Goal: Task Accomplishment & Management: Use online tool/utility

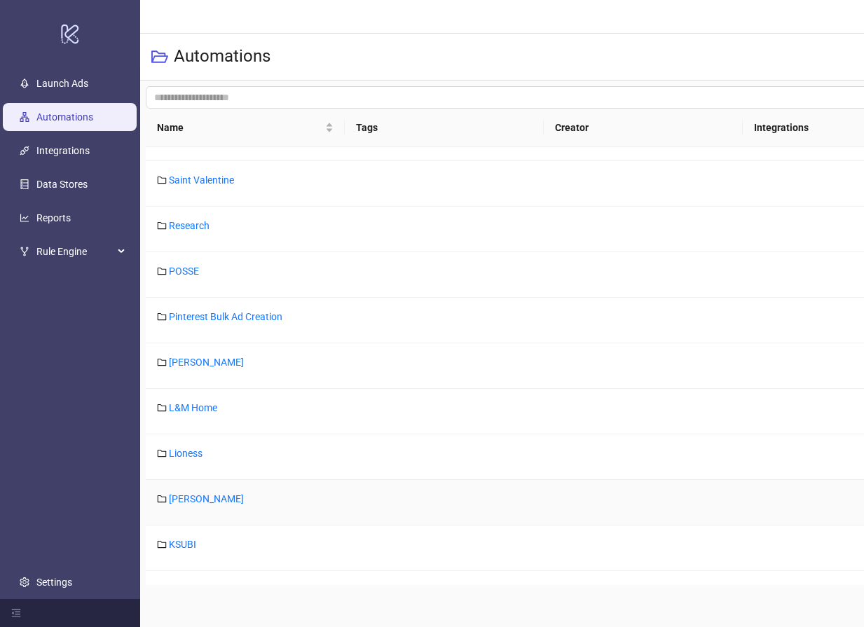
scroll to position [210, 0]
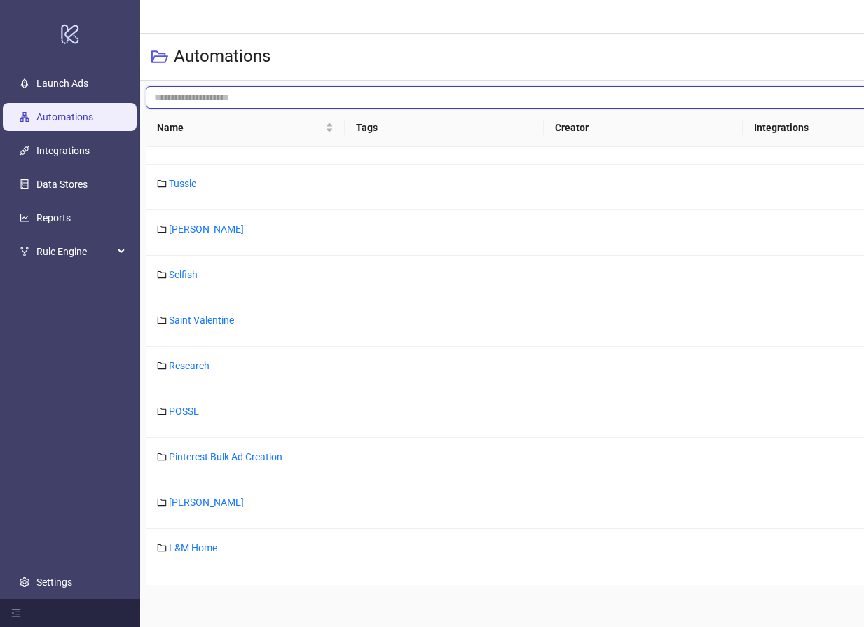
click at [167, 97] on input "search" at bounding box center [633, 97] width 975 height 22
type input "****"
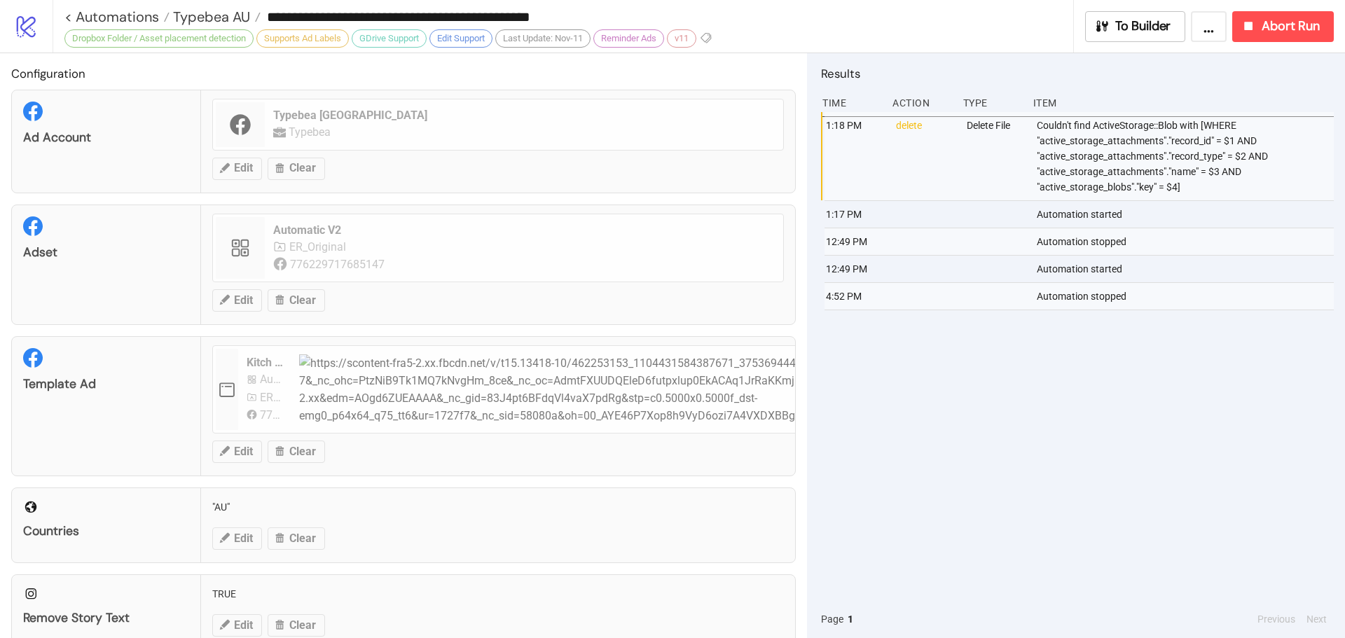
scroll to position [434, 0]
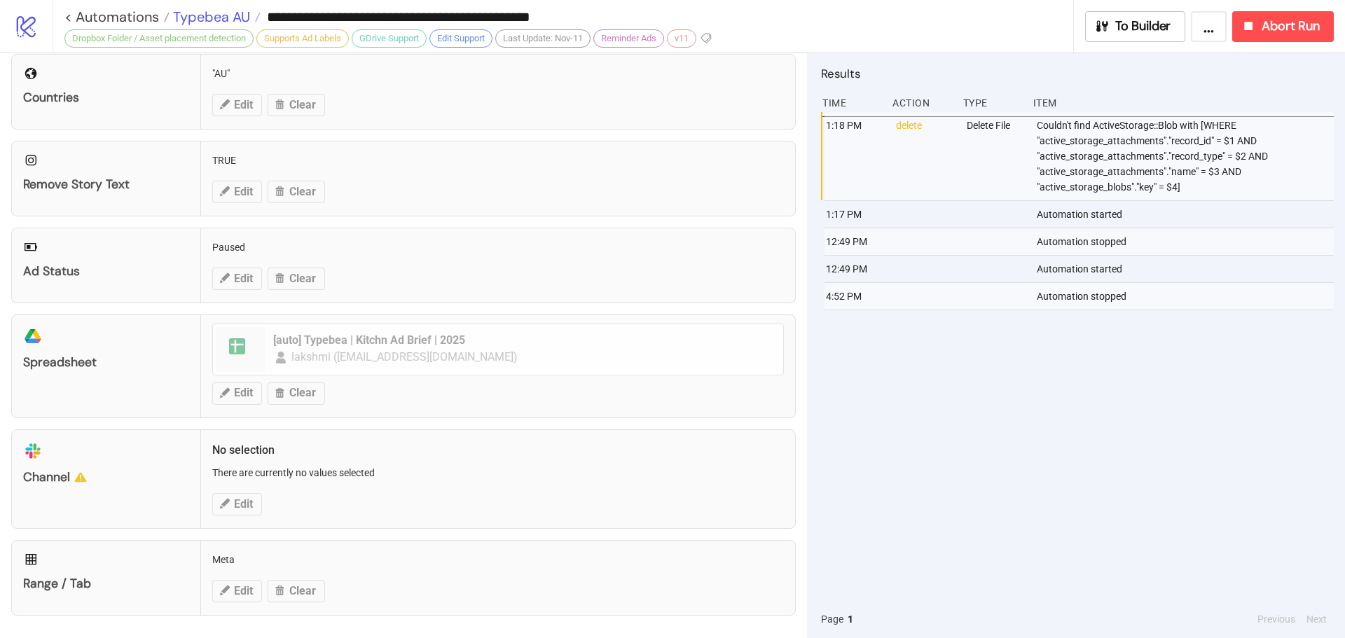
click at [197, 11] on span "Typebea AU" at bounding box center [209, 17] width 81 height 18
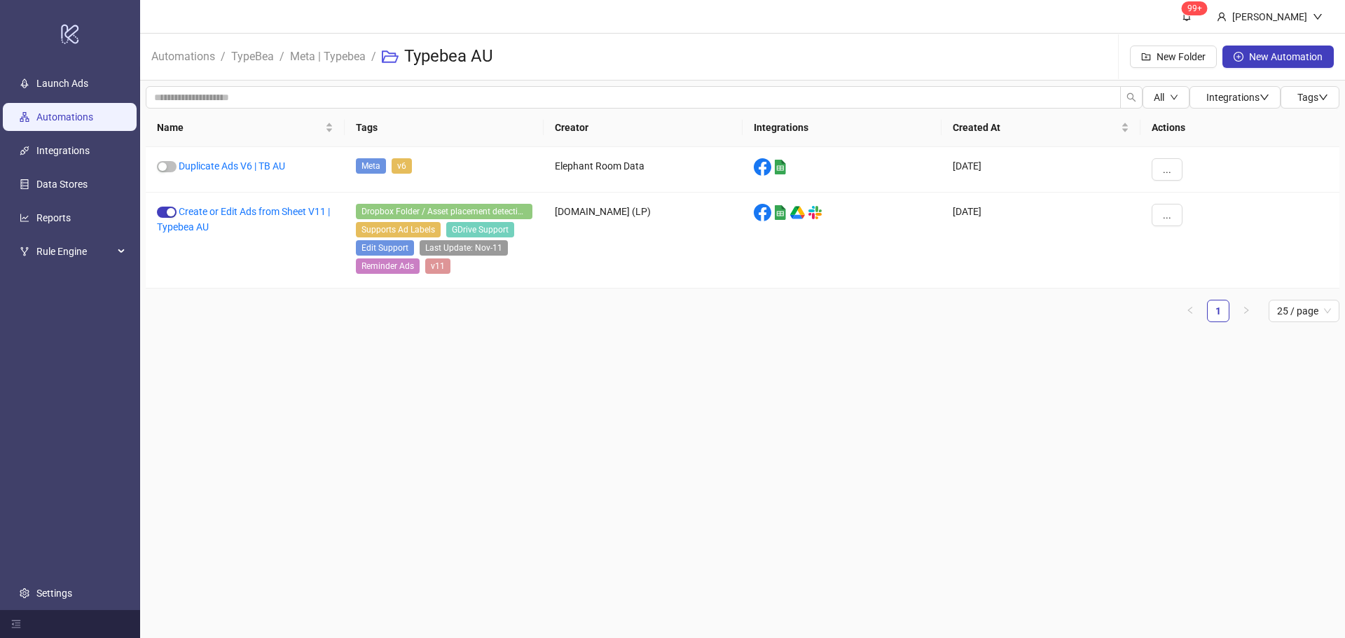
click at [67, 119] on link "Automations" at bounding box center [64, 116] width 57 height 11
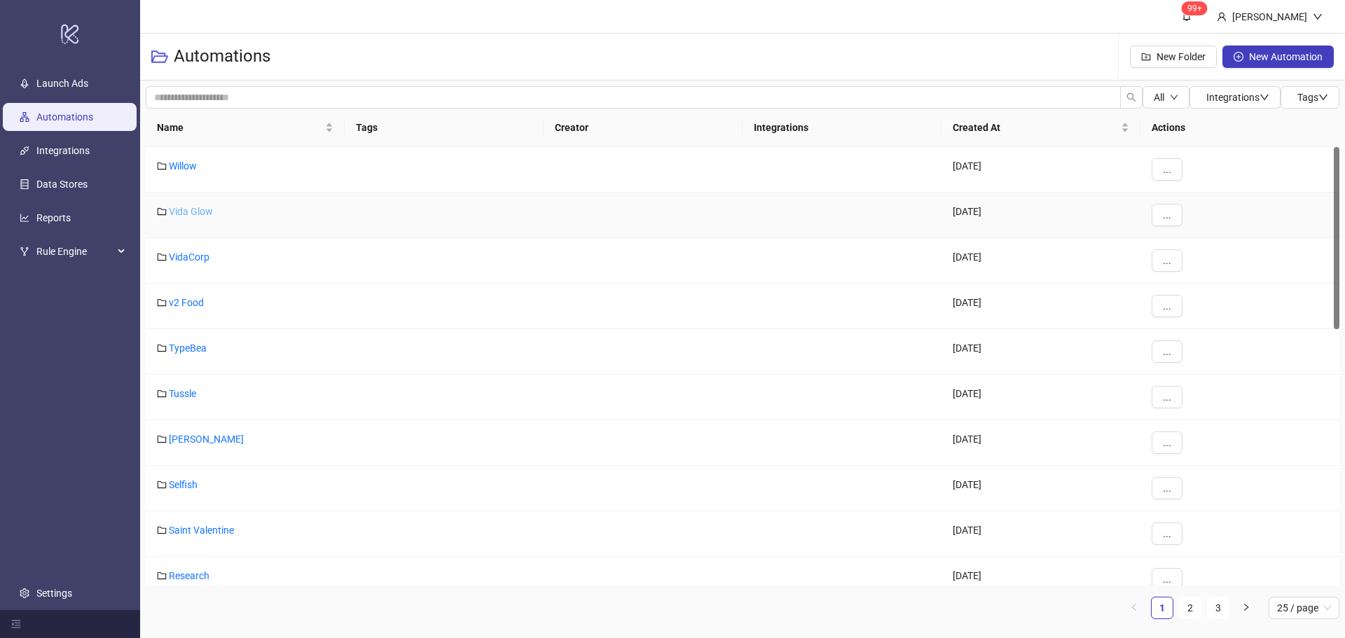
click at [188, 214] on link "Vida Glow" at bounding box center [191, 211] width 44 height 11
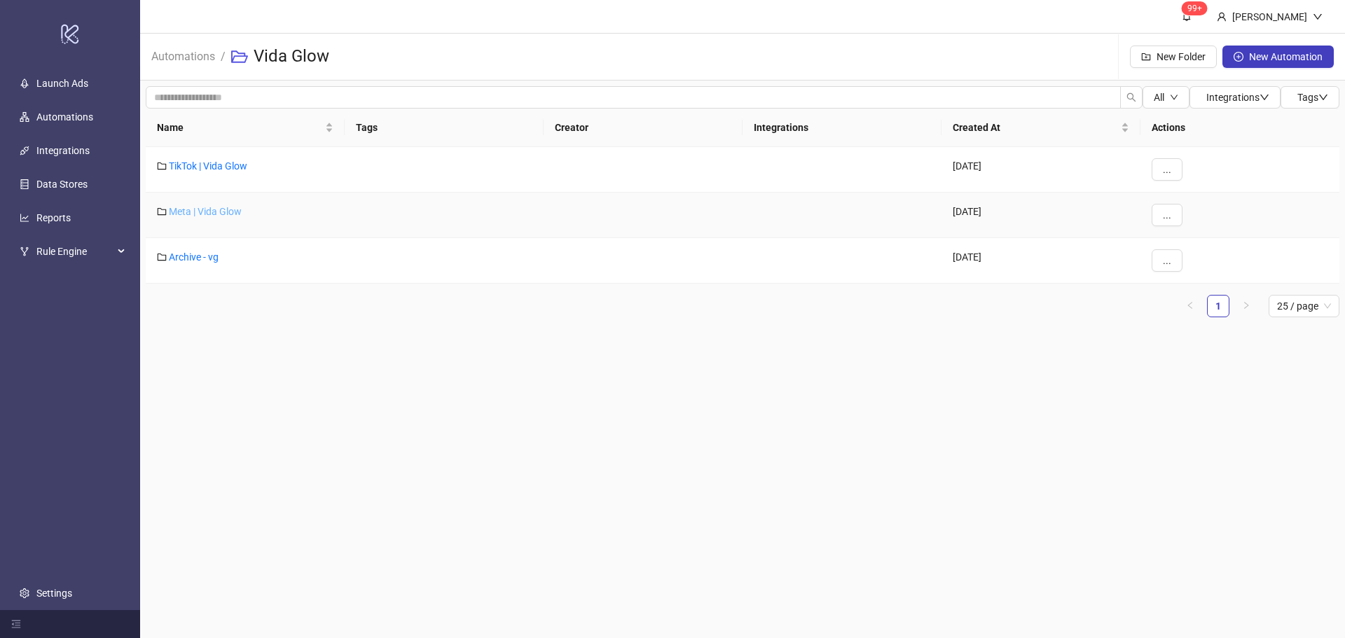
click at [202, 208] on link "Meta | Vida Glow" at bounding box center [205, 211] width 73 height 11
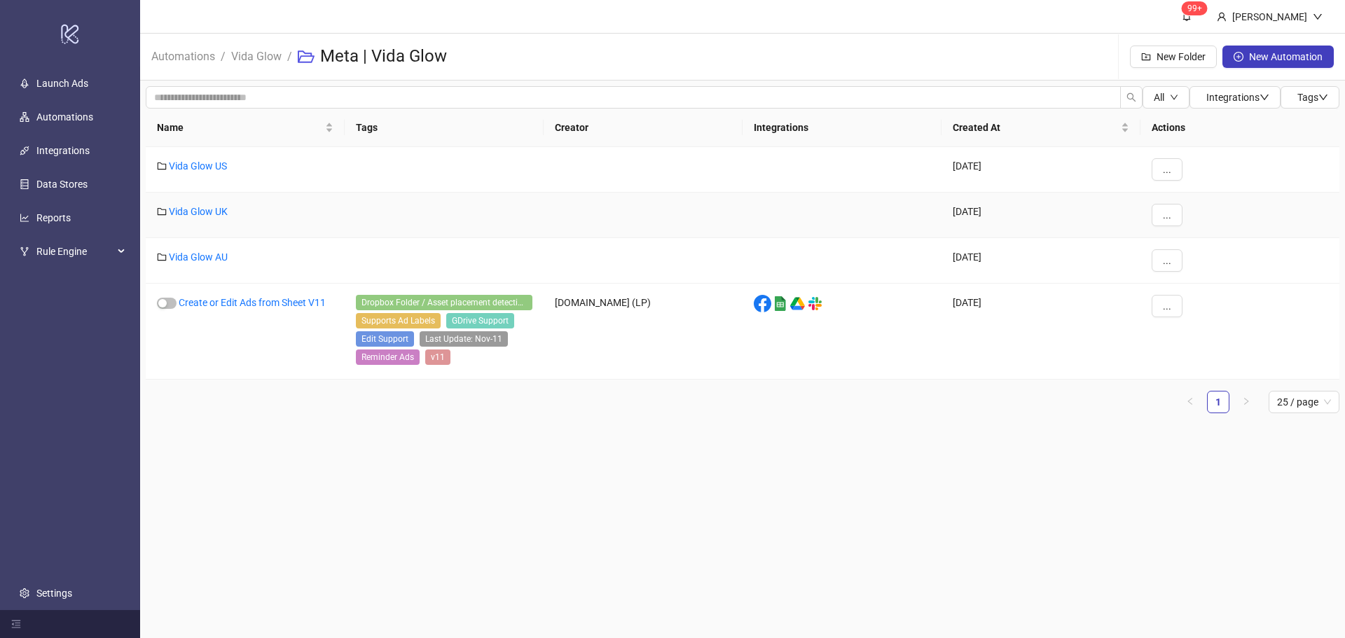
click at [202, 208] on link "Vida Glow UK" at bounding box center [198, 211] width 59 height 11
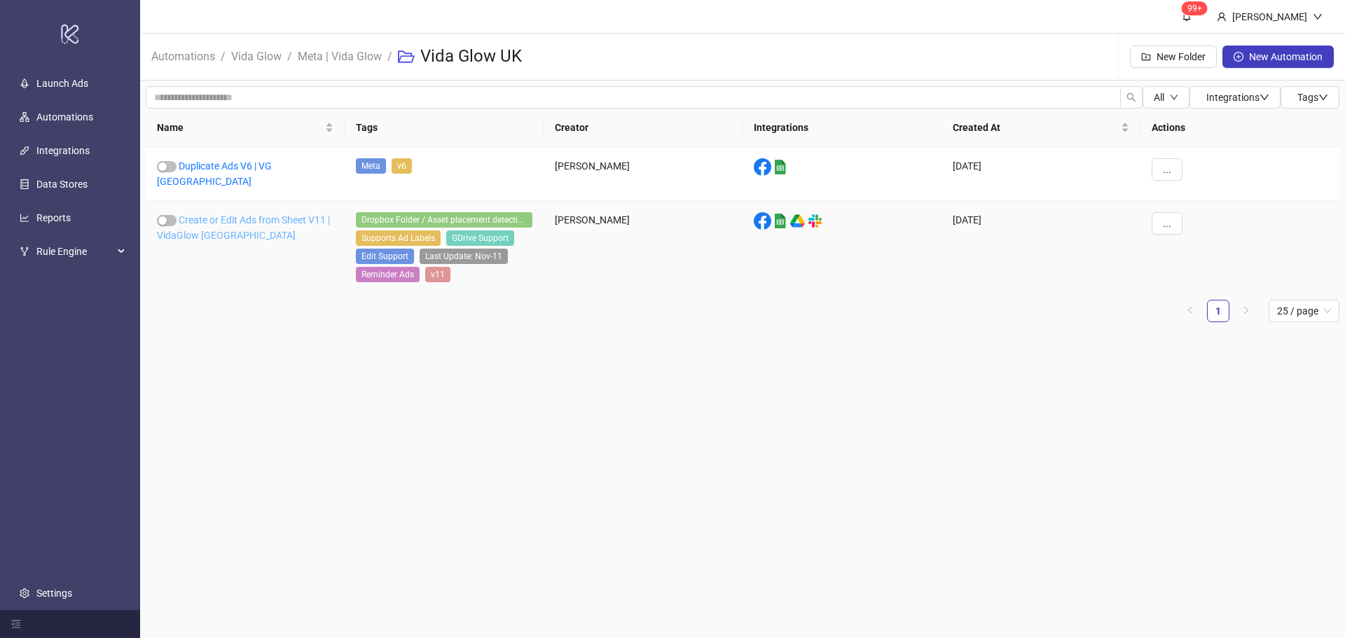
click at [198, 214] on link "Create or Edit Ads from Sheet V11 | VidaGlow UK" at bounding box center [243, 227] width 173 height 27
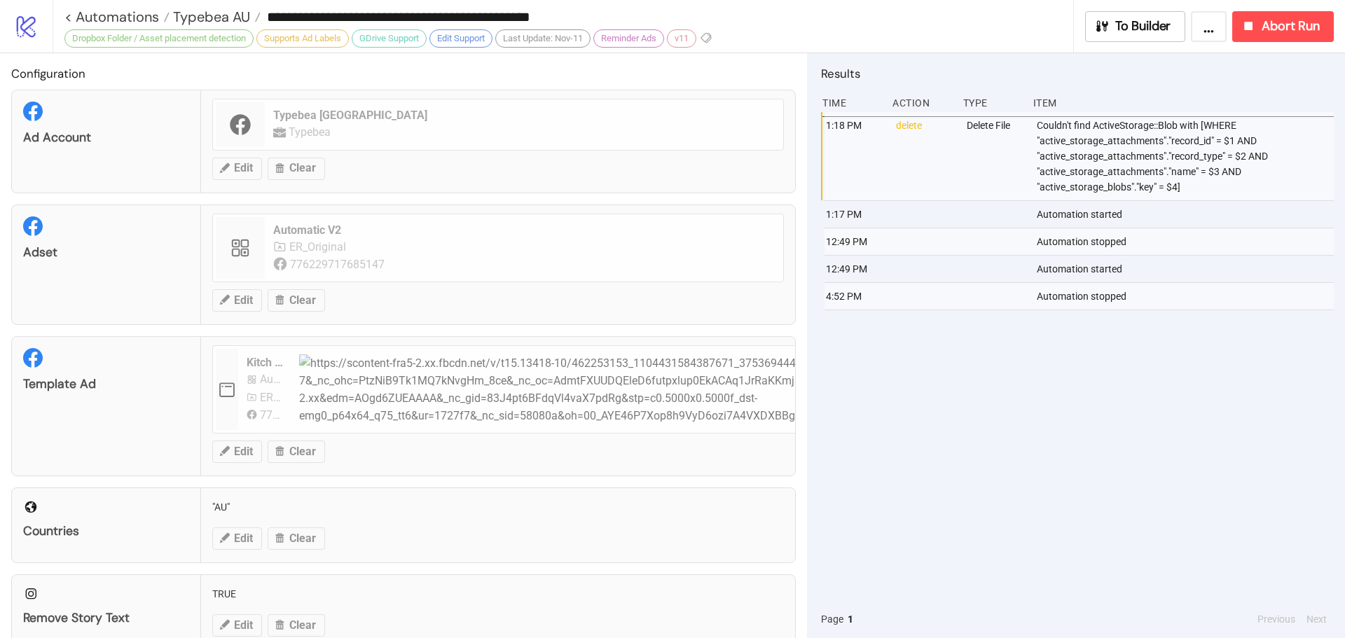
type input "**********"
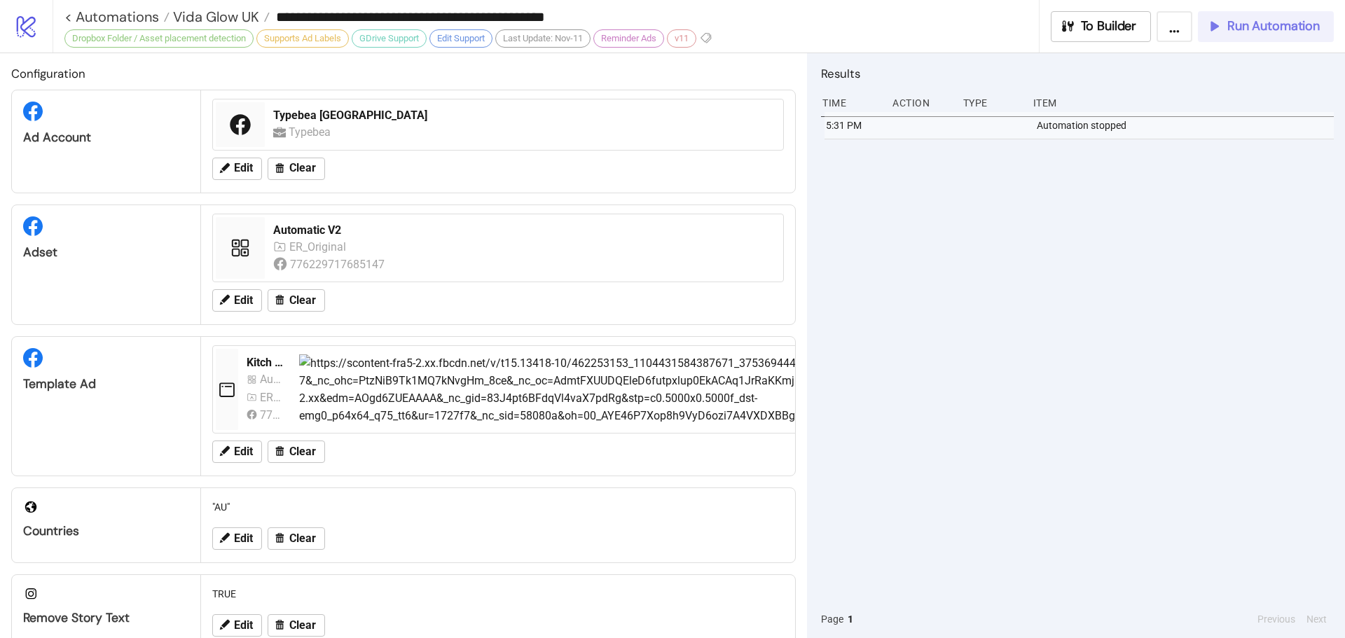
click at [1294, 25] on span "Run Automation" at bounding box center [1273, 26] width 92 height 16
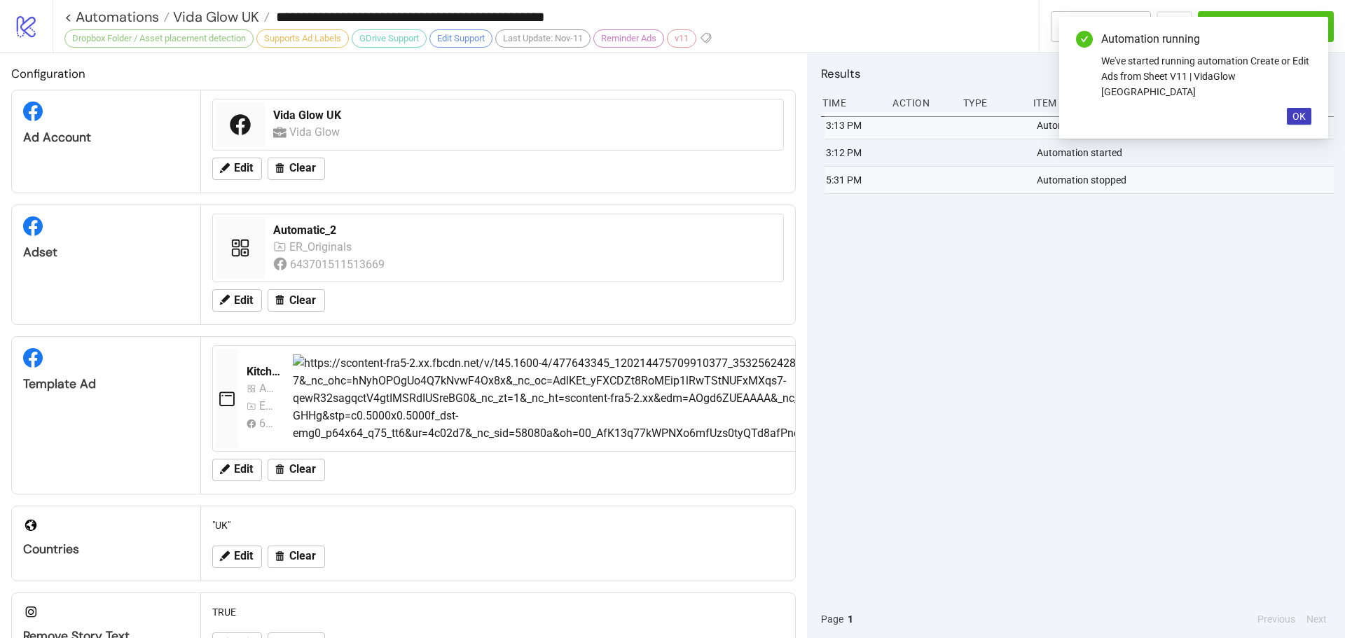
click at [1173, 307] on div "3:13 PM Automation stopped 3:12 PM Automation started 5:31 PM Automation stopped" at bounding box center [1077, 356] width 513 height 488
click at [1308, 108] on button "OK" at bounding box center [1299, 116] width 25 height 17
